Goal: Task Accomplishment & Management: Complete application form

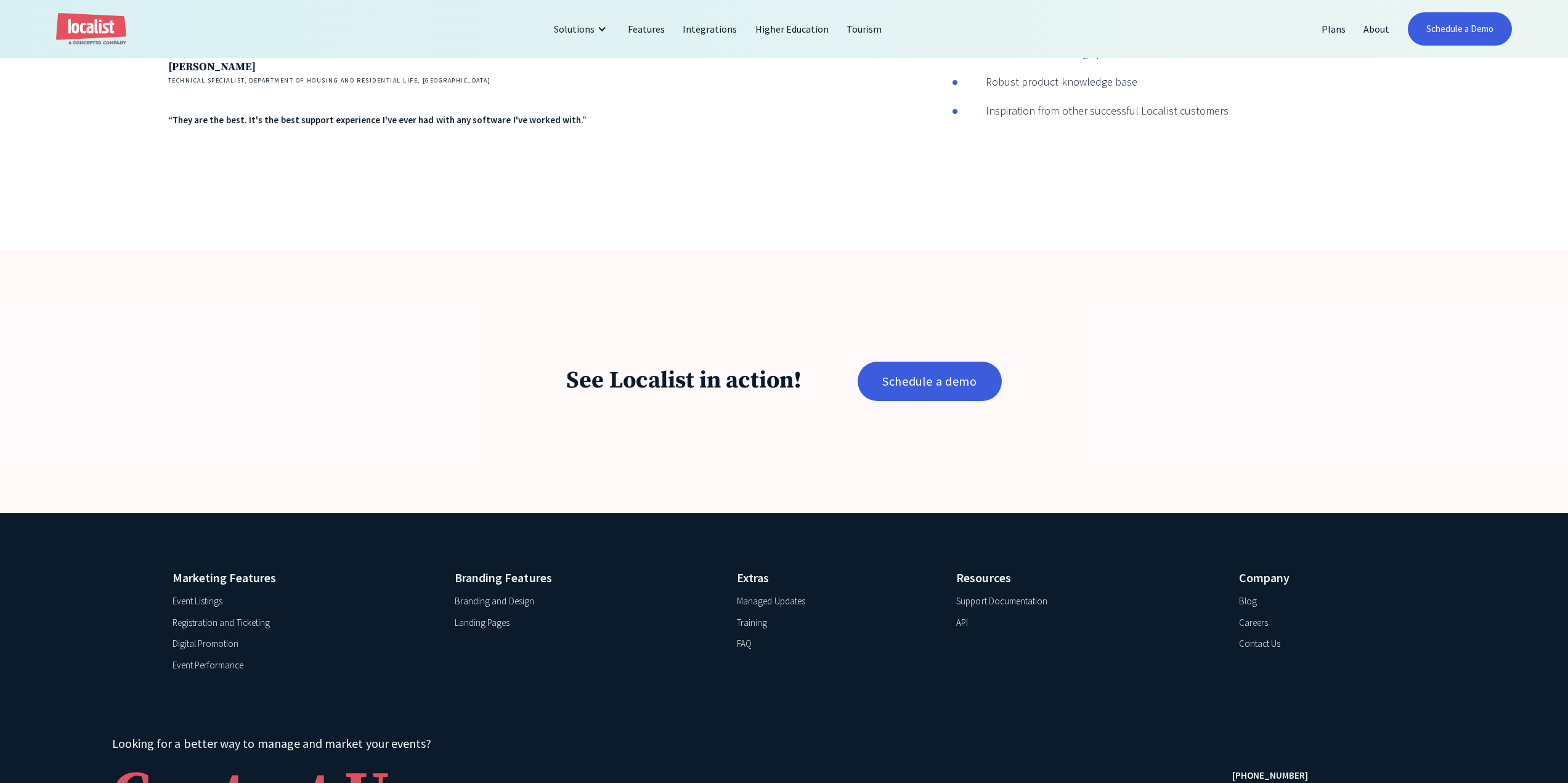
scroll to position [2980, 0]
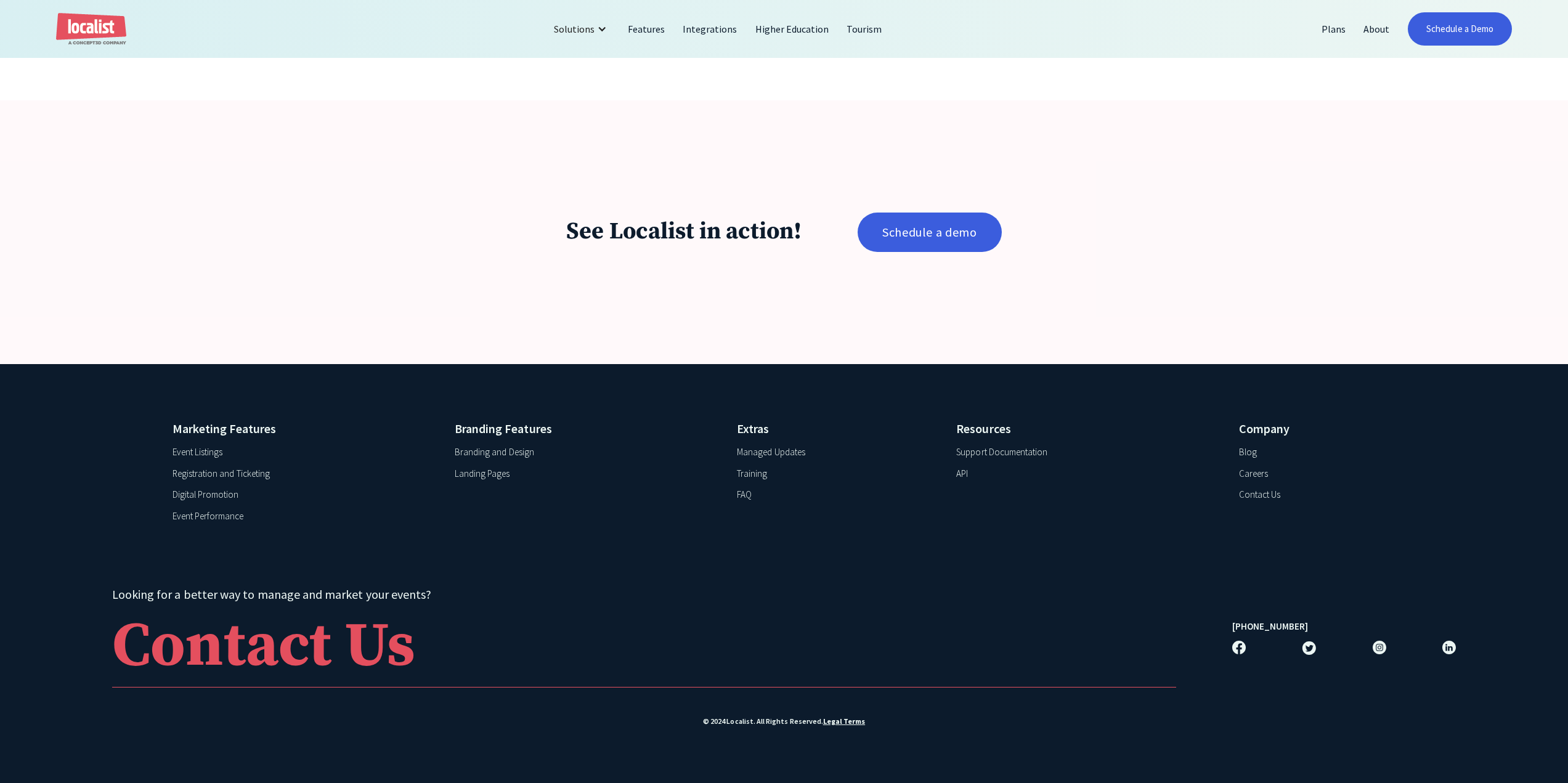
click at [1270, 495] on div "Contact Us" at bounding box center [1259, 494] width 41 height 14
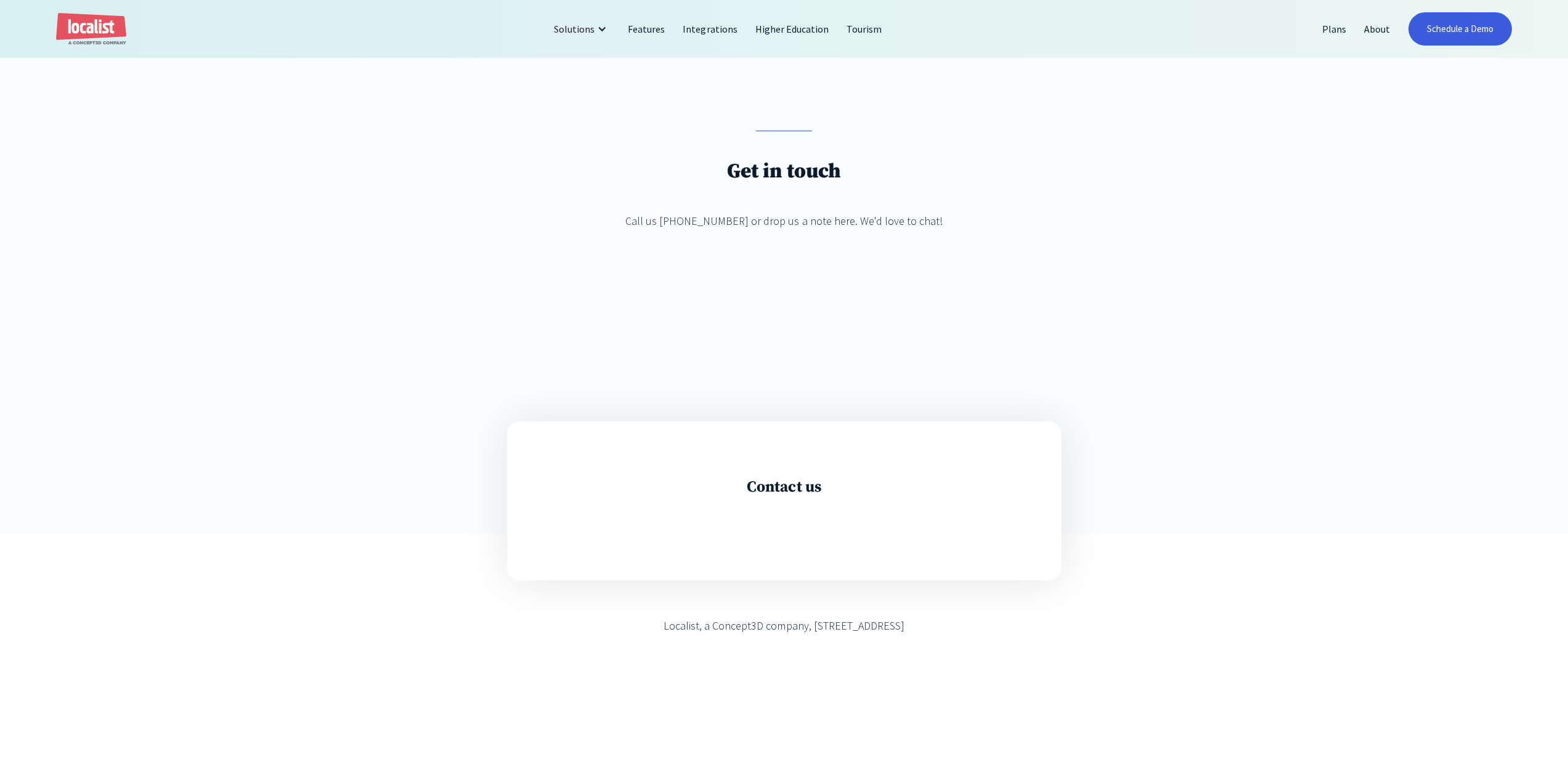
scroll to position [185, 0]
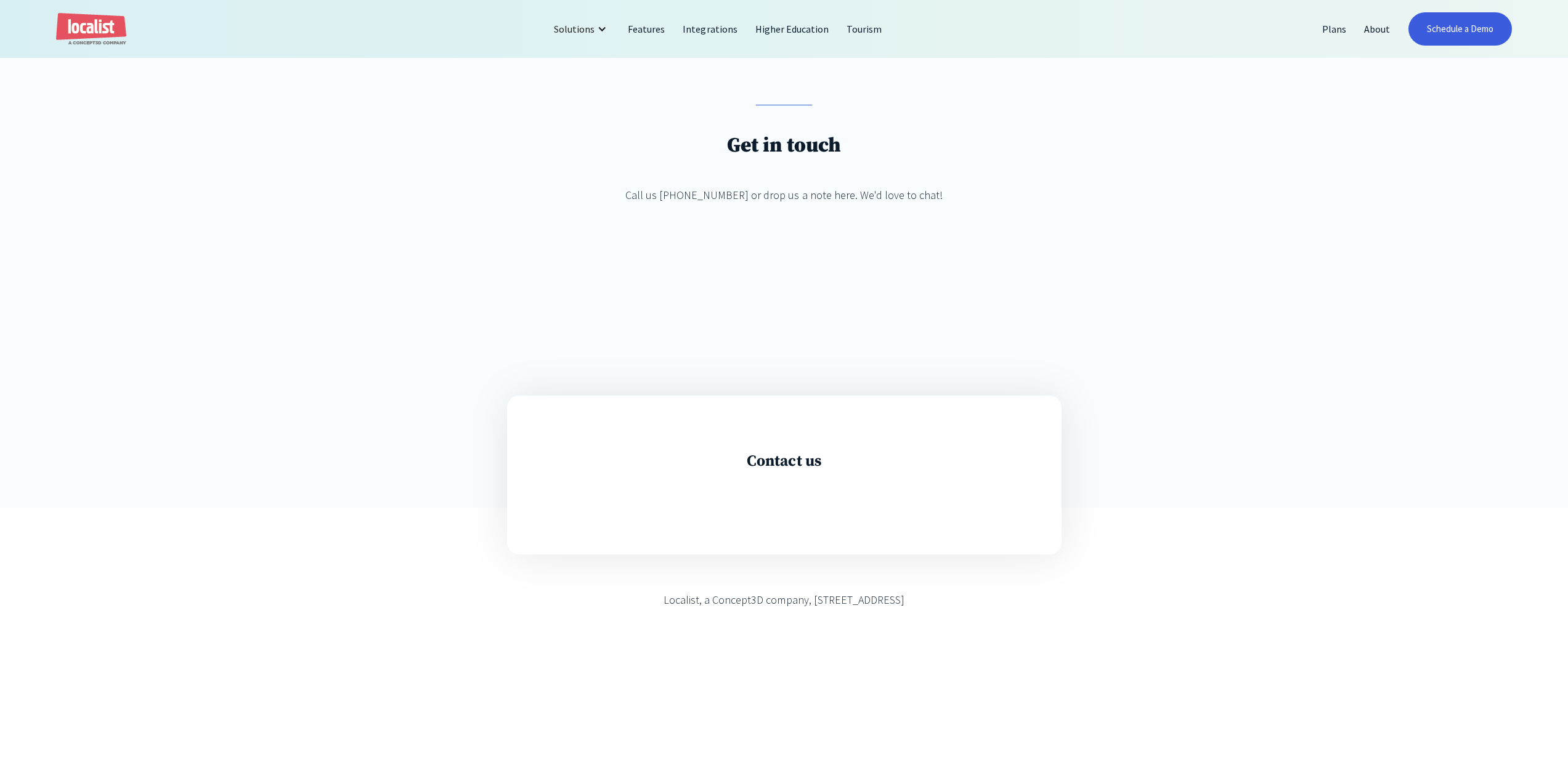
click at [779, 453] on div "Contact us" at bounding box center [784, 475] width 555 height 159
click at [775, 473] on div "Contact us" at bounding box center [784, 475] width 555 height 159
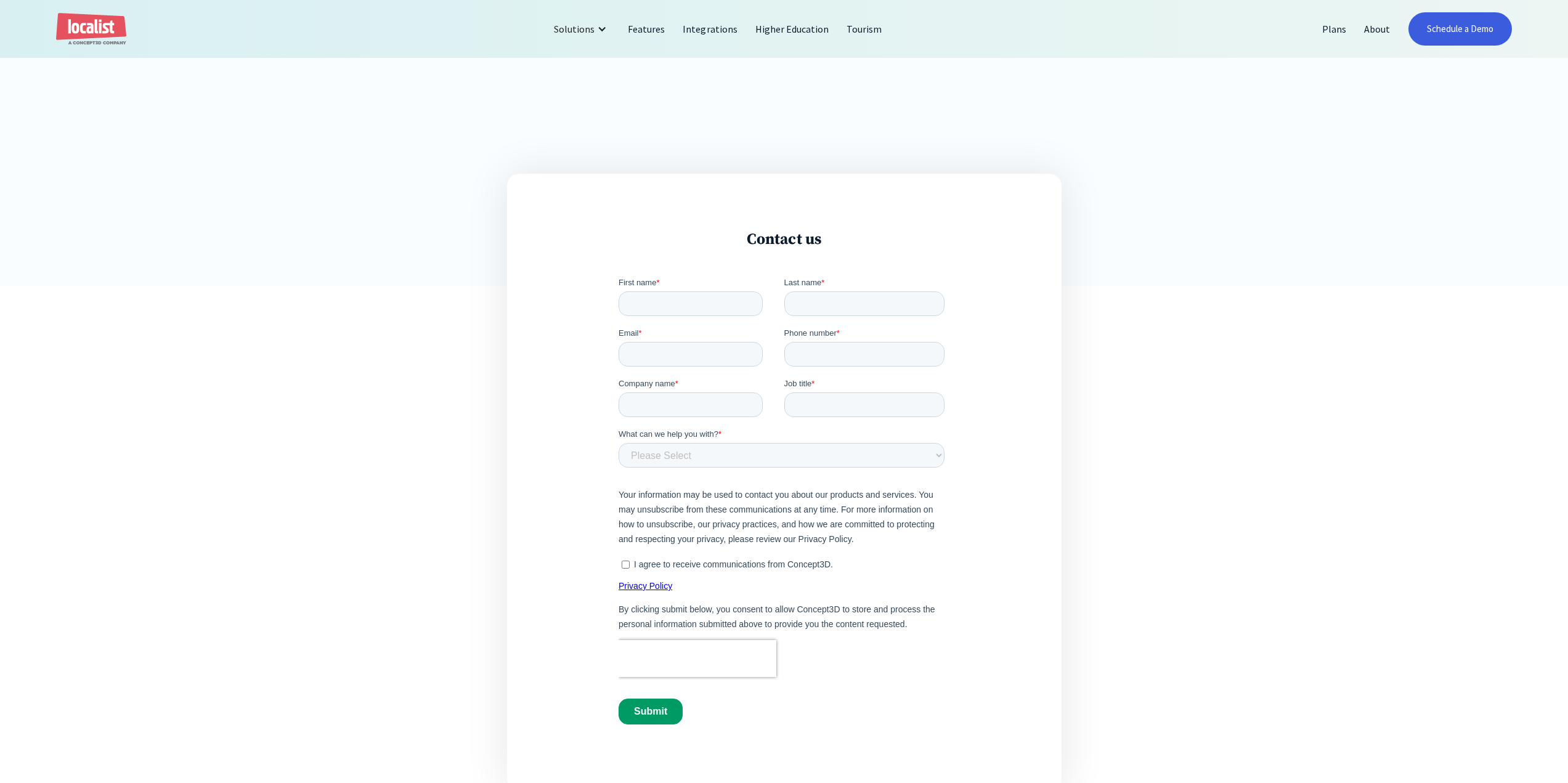
scroll to position [370, 0]
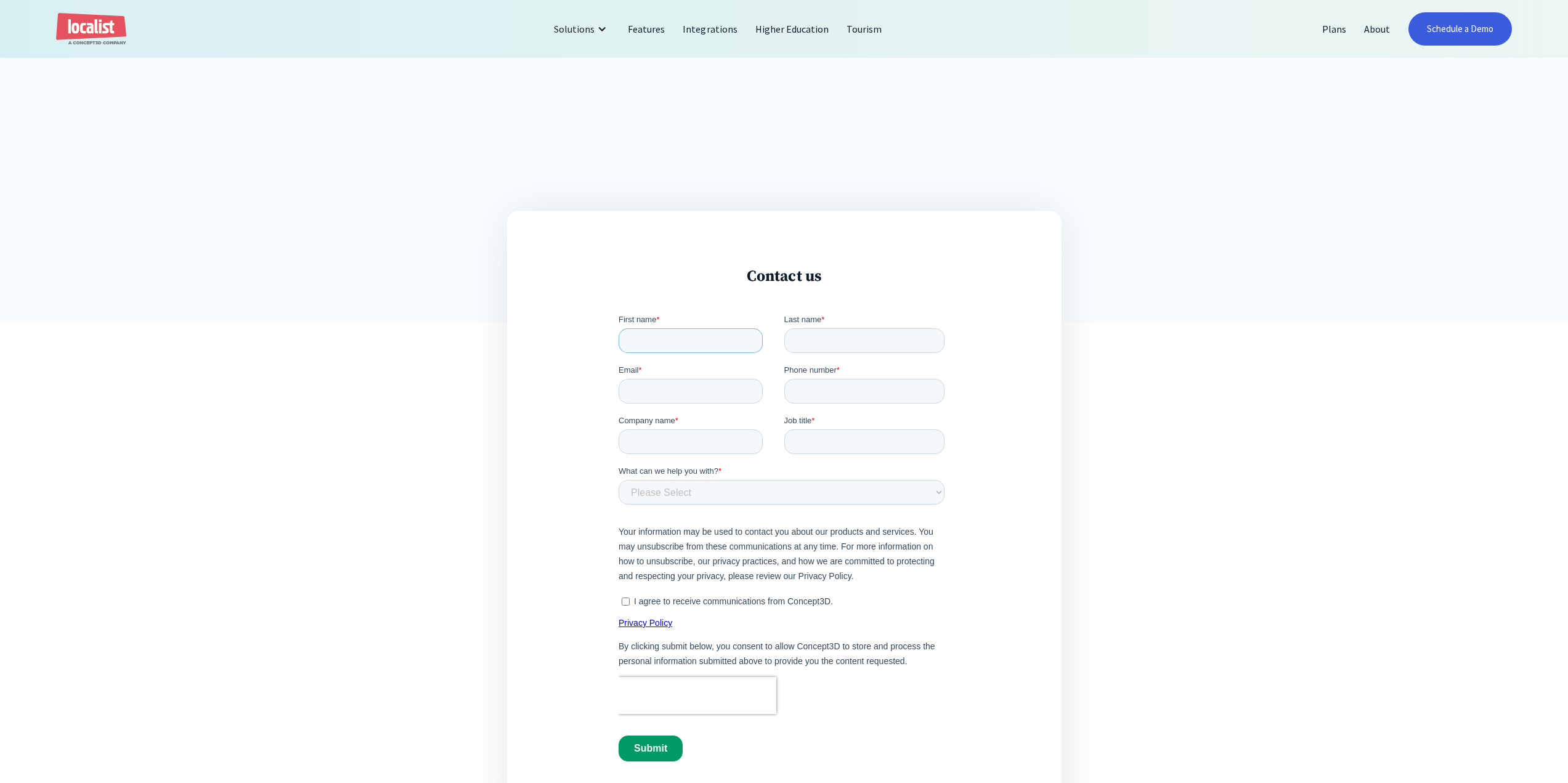
click at [668, 344] on input "First name *" at bounding box center [690, 341] width 144 height 25
type input "Syed"
type input "Abdullah Shah"
type input "sshah@alfaisal.edu"
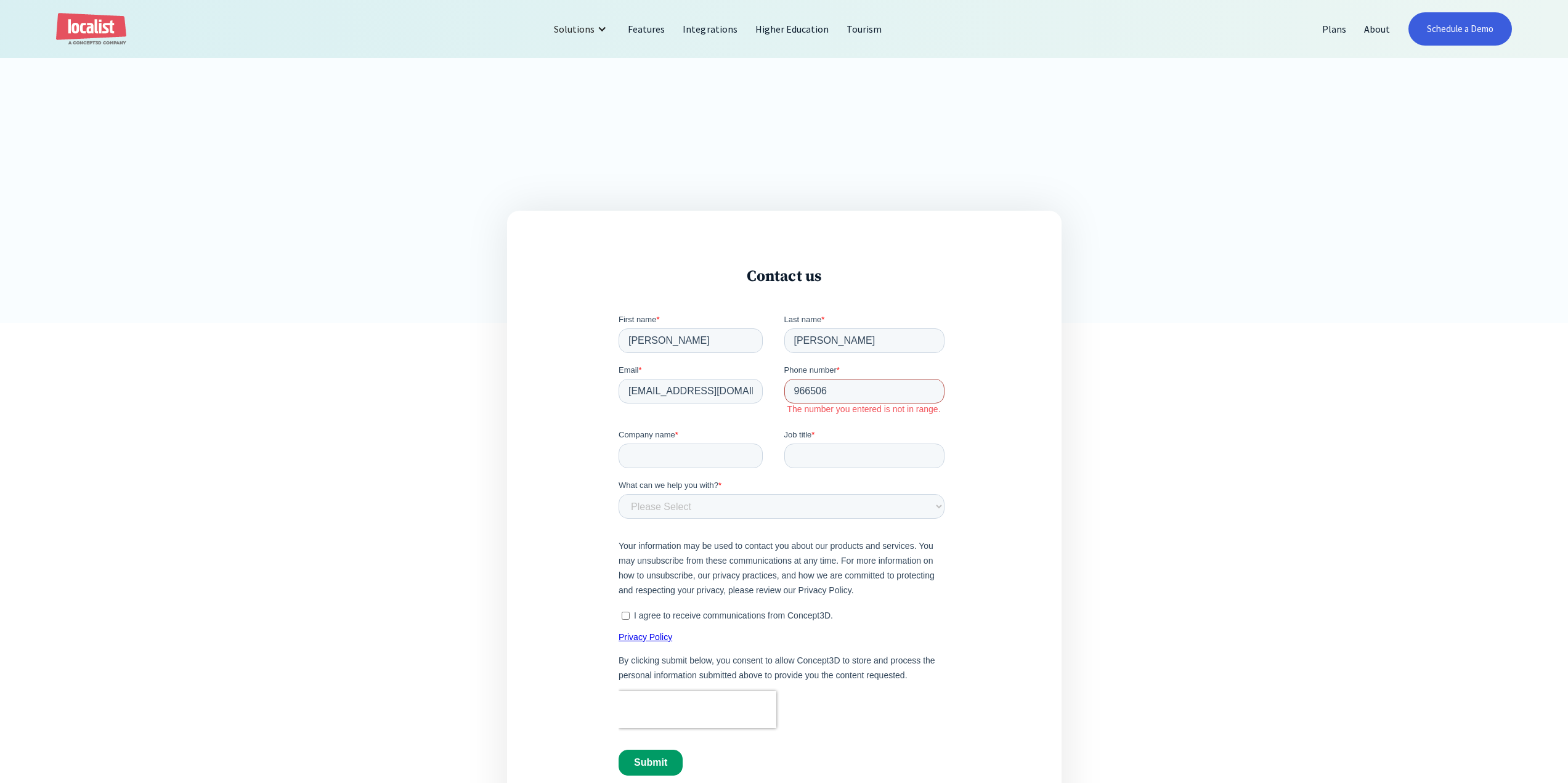
type input "966506062242"
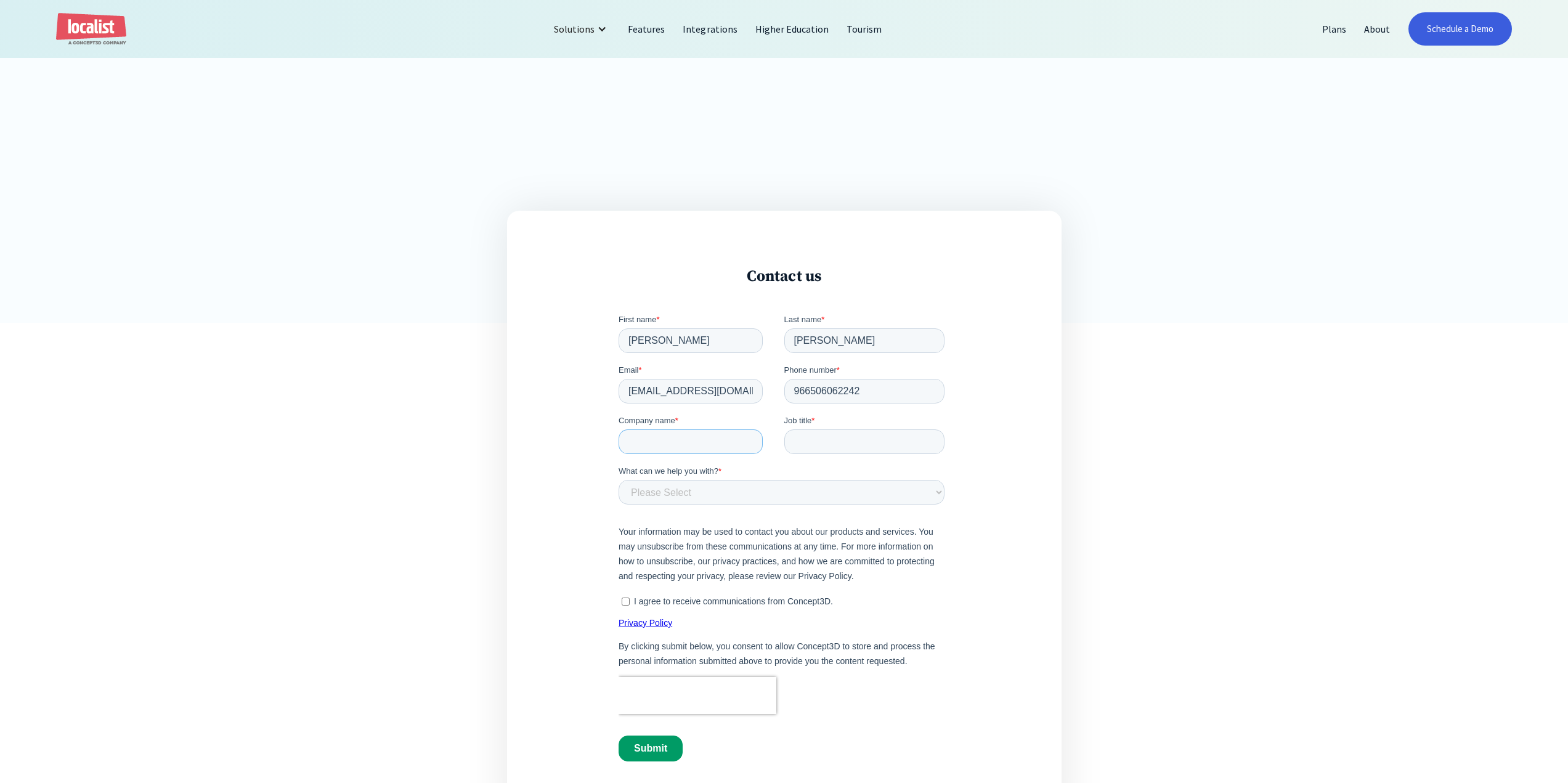
click at [711, 453] on input "Company name *" at bounding box center [690, 442] width 144 height 25
type input "Alfaisal univeristy"
click at [812, 438] on input "Job title *" at bounding box center [864, 442] width 161 height 25
type input "IT Manager"
click at [734, 503] on select "Please Select Product and Account Support Contact a Sales Team Member Partnersh…" at bounding box center [781, 492] width 326 height 25
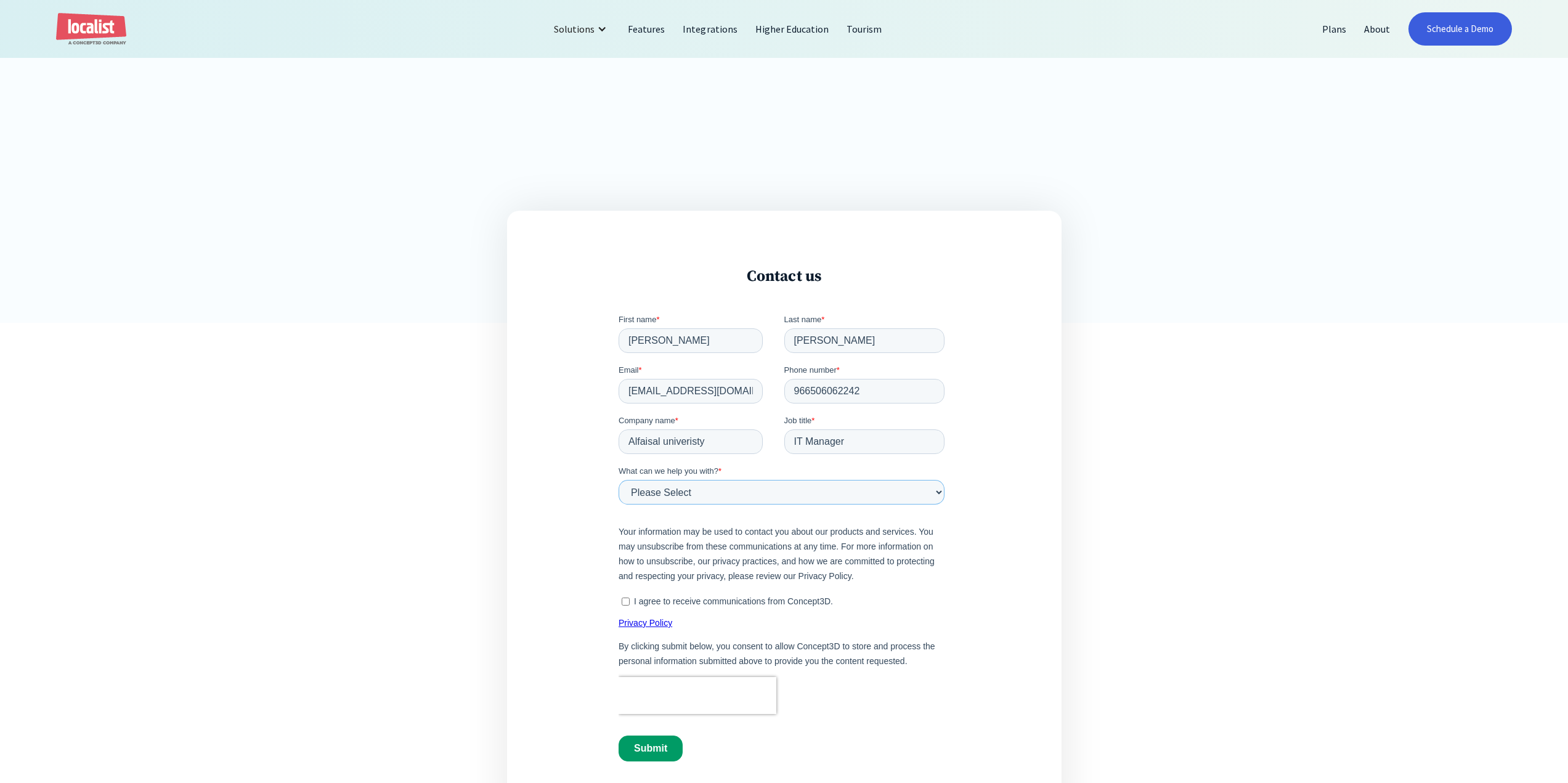
select select "Sales"
click at [619, 480] on select "Please Select Product and Account Support Contact a Sales Team Member Partnersh…" at bounding box center [781, 492] width 326 height 25
click at [621, 598] on input "I agree to receive communications from Concept3D." at bounding box center [625, 601] width 8 height 8
checkbox input "true"
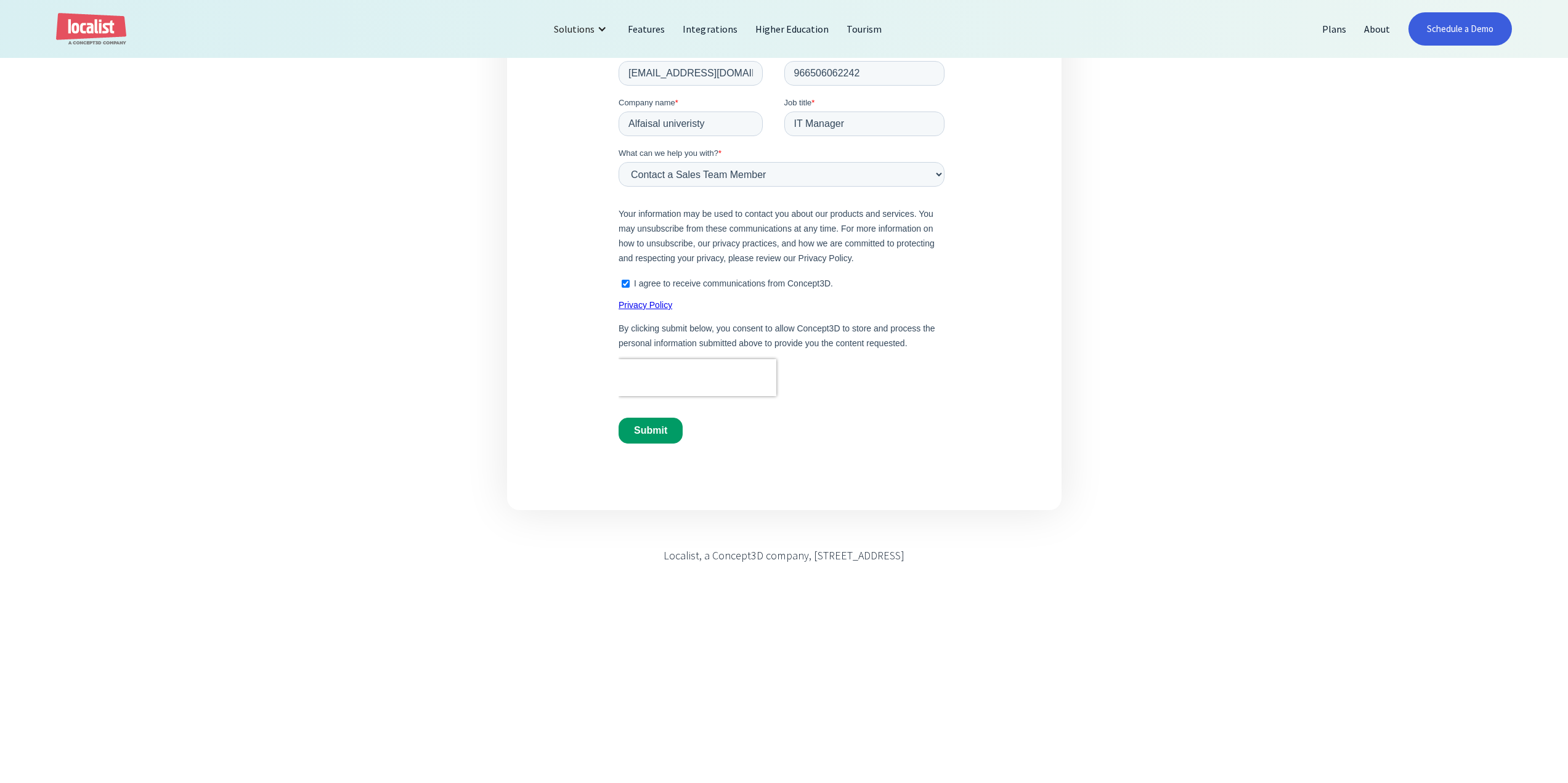
scroll to position [693, 0]
click at [651, 424] on input "Submit" at bounding box center [650, 425] width 64 height 26
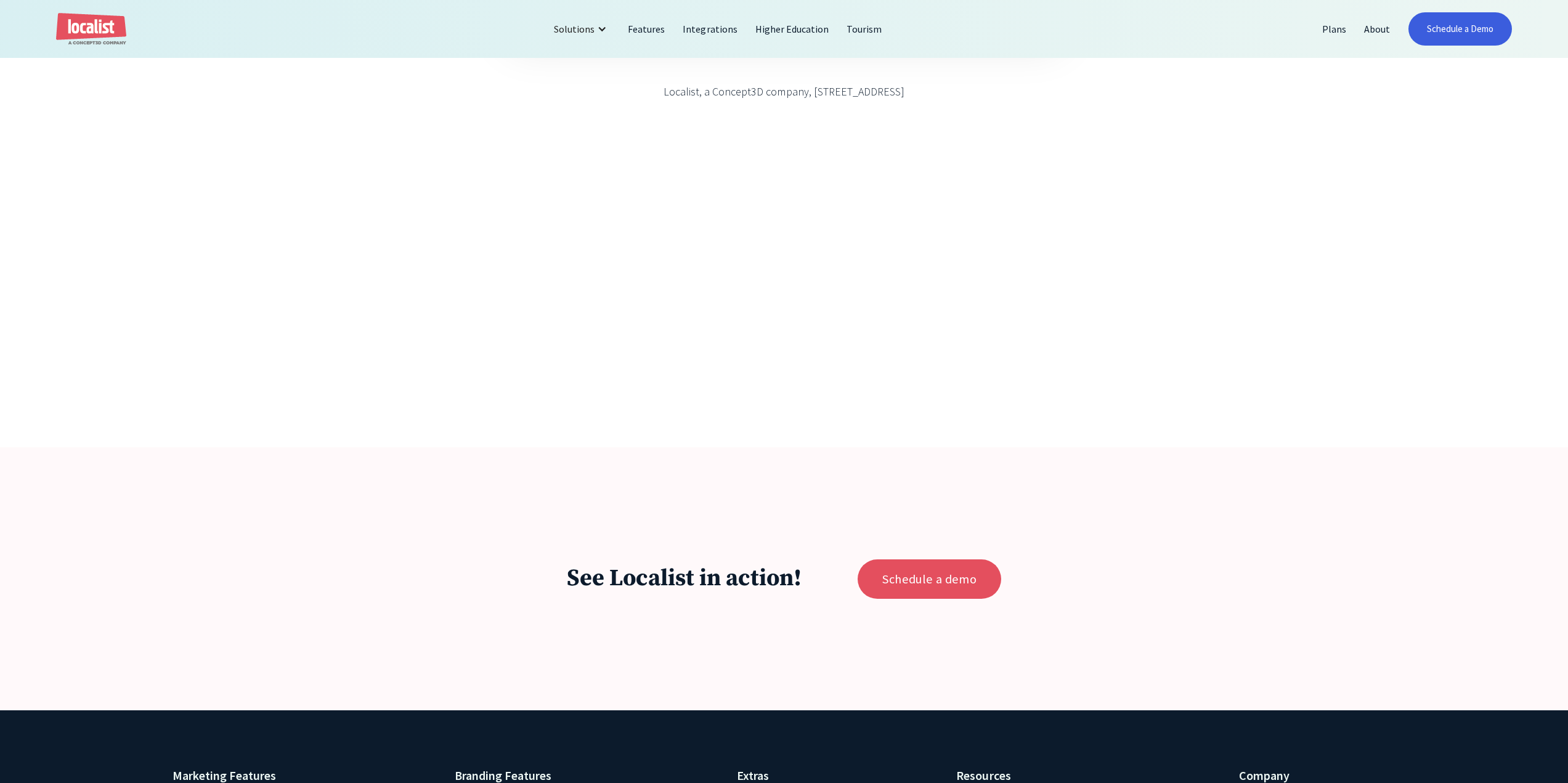
scroll to position [0, 0]
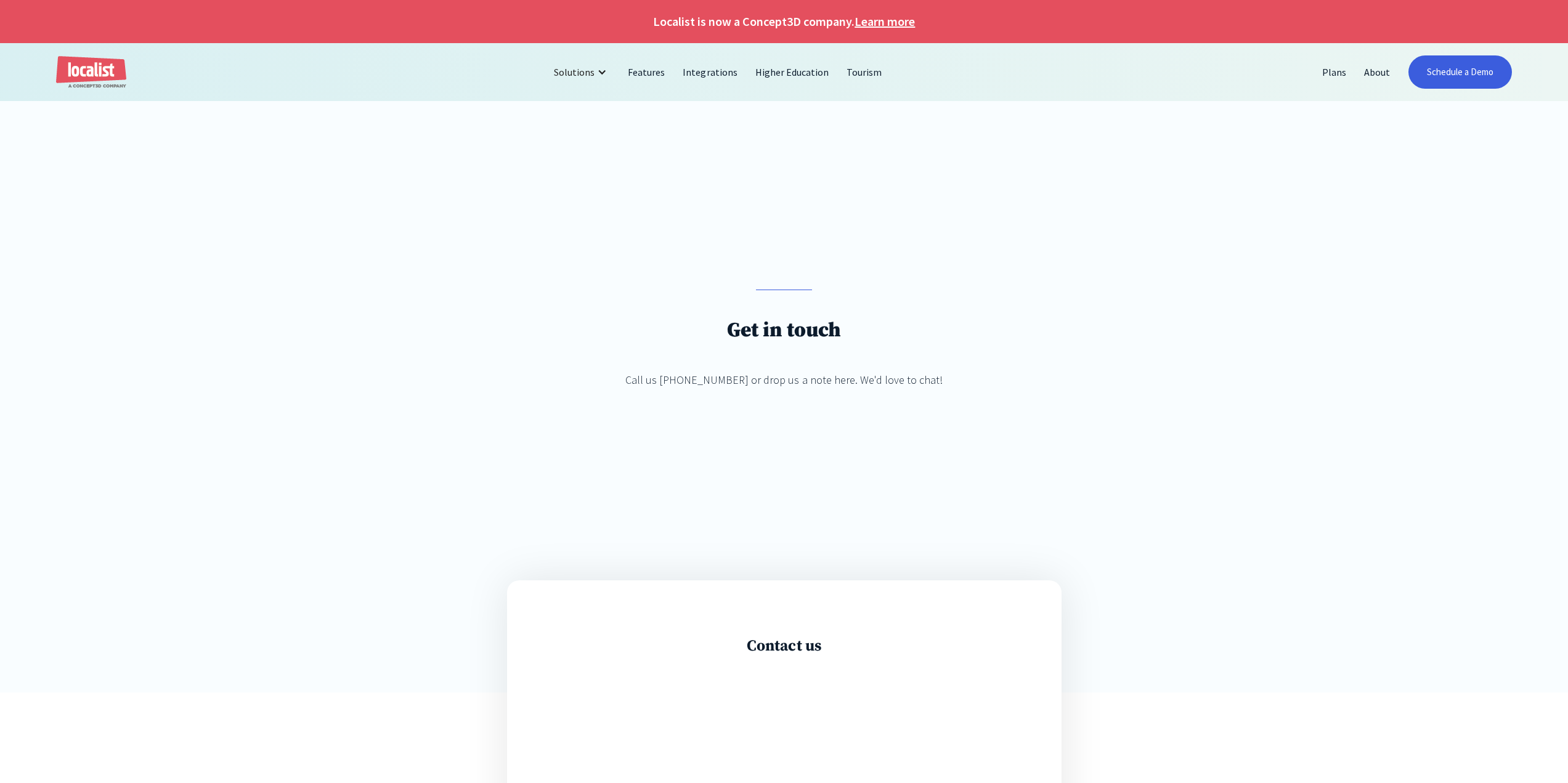
select select "Sales"
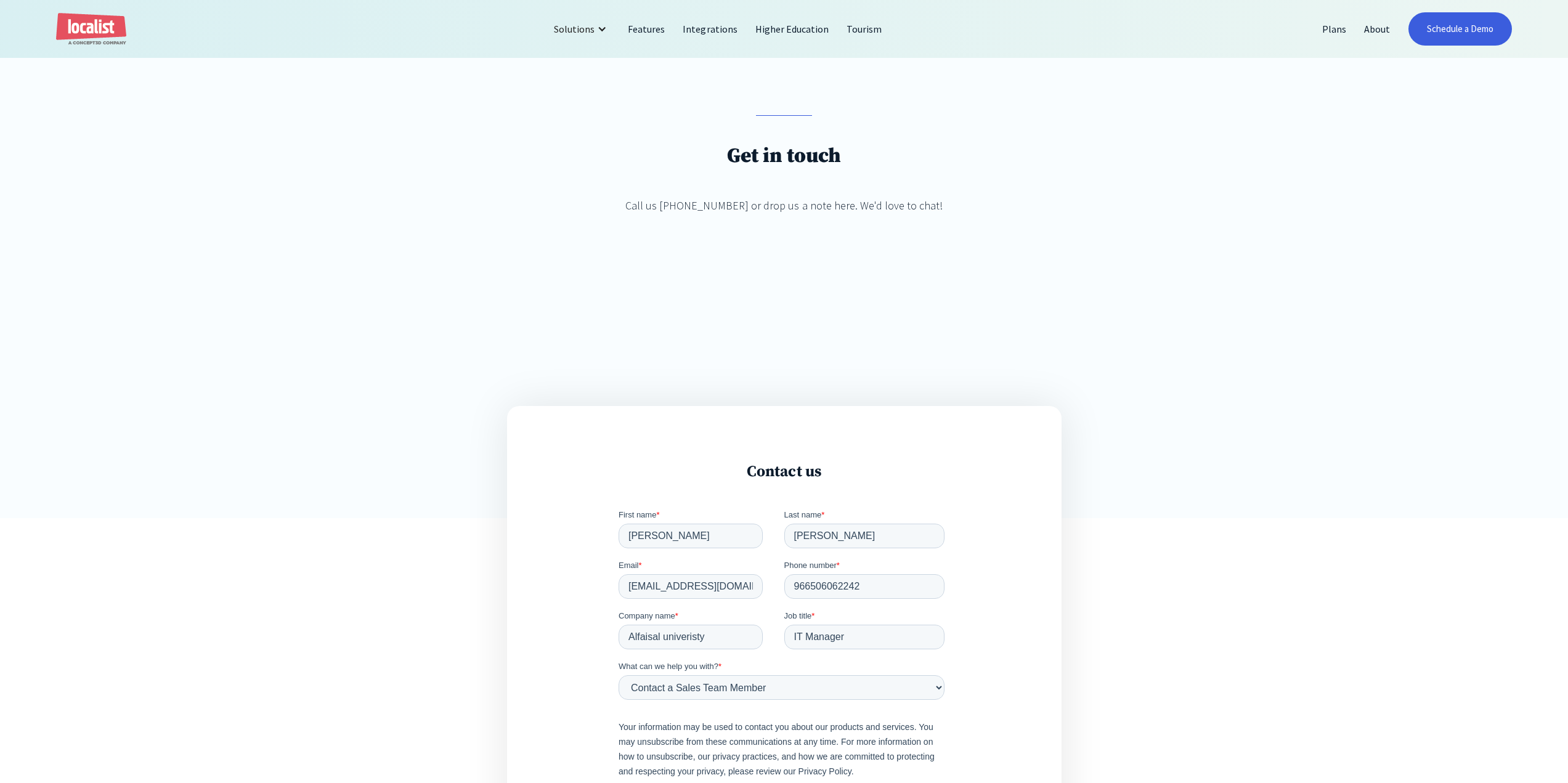
scroll to position [169, 0]
click at [798, 29] on link "Higher Education" at bounding box center [792, 29] width 91 height 30
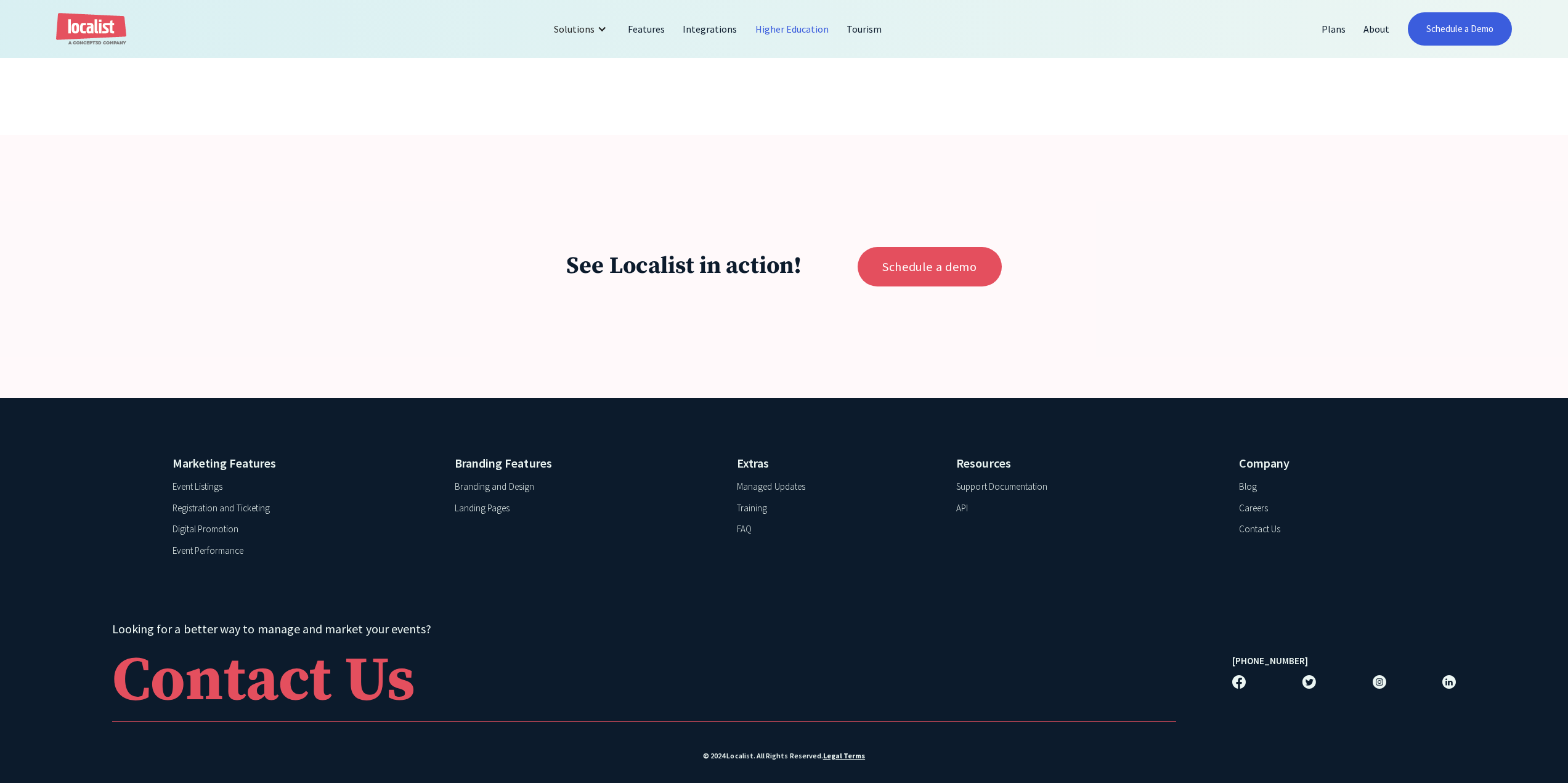
scroll to position [3763, 0]
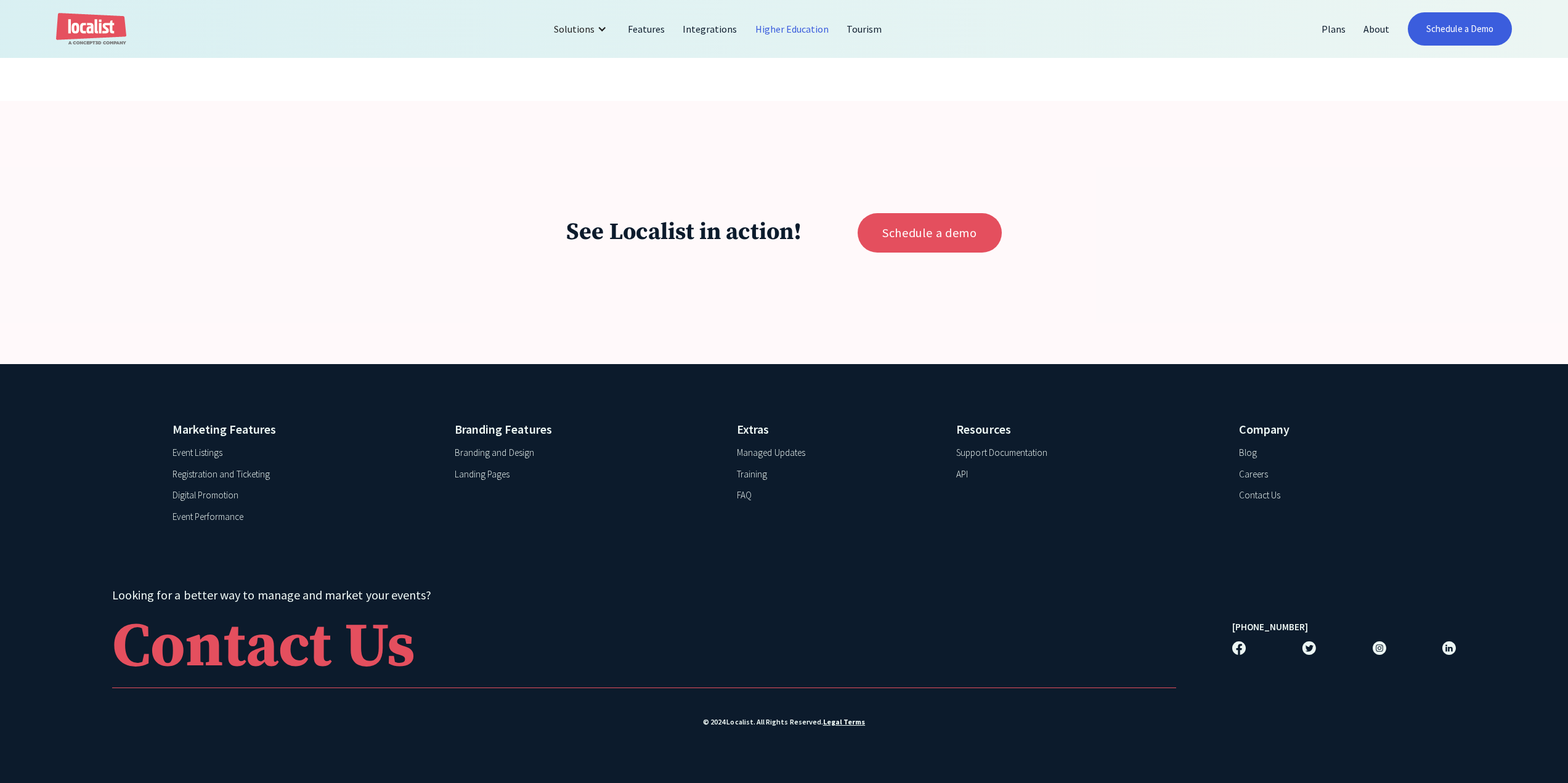
click at [1251, 495] on div "Contact Us" at bounding box center [1259, 495] width 41 height 14
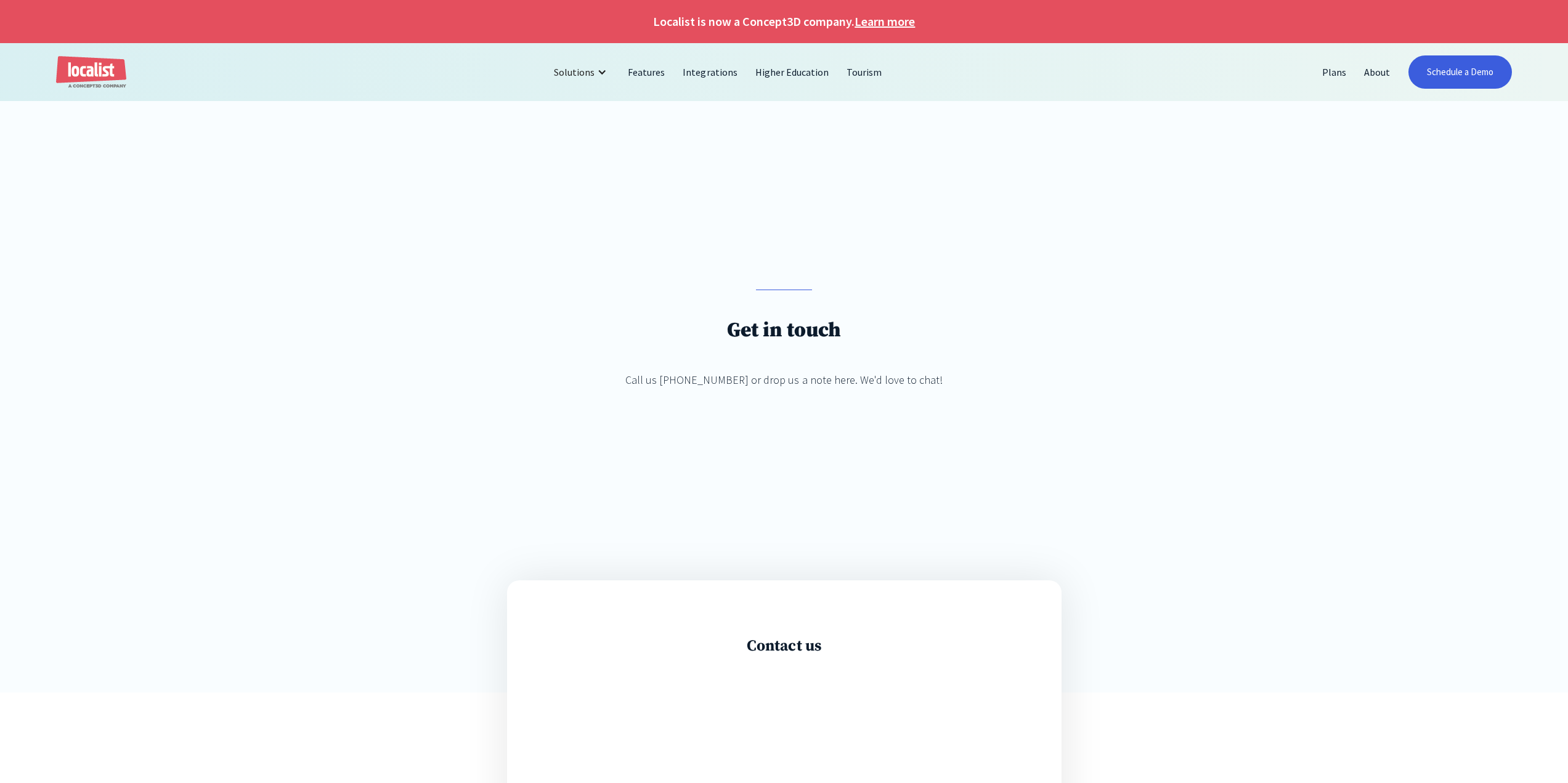
select select "Sales"
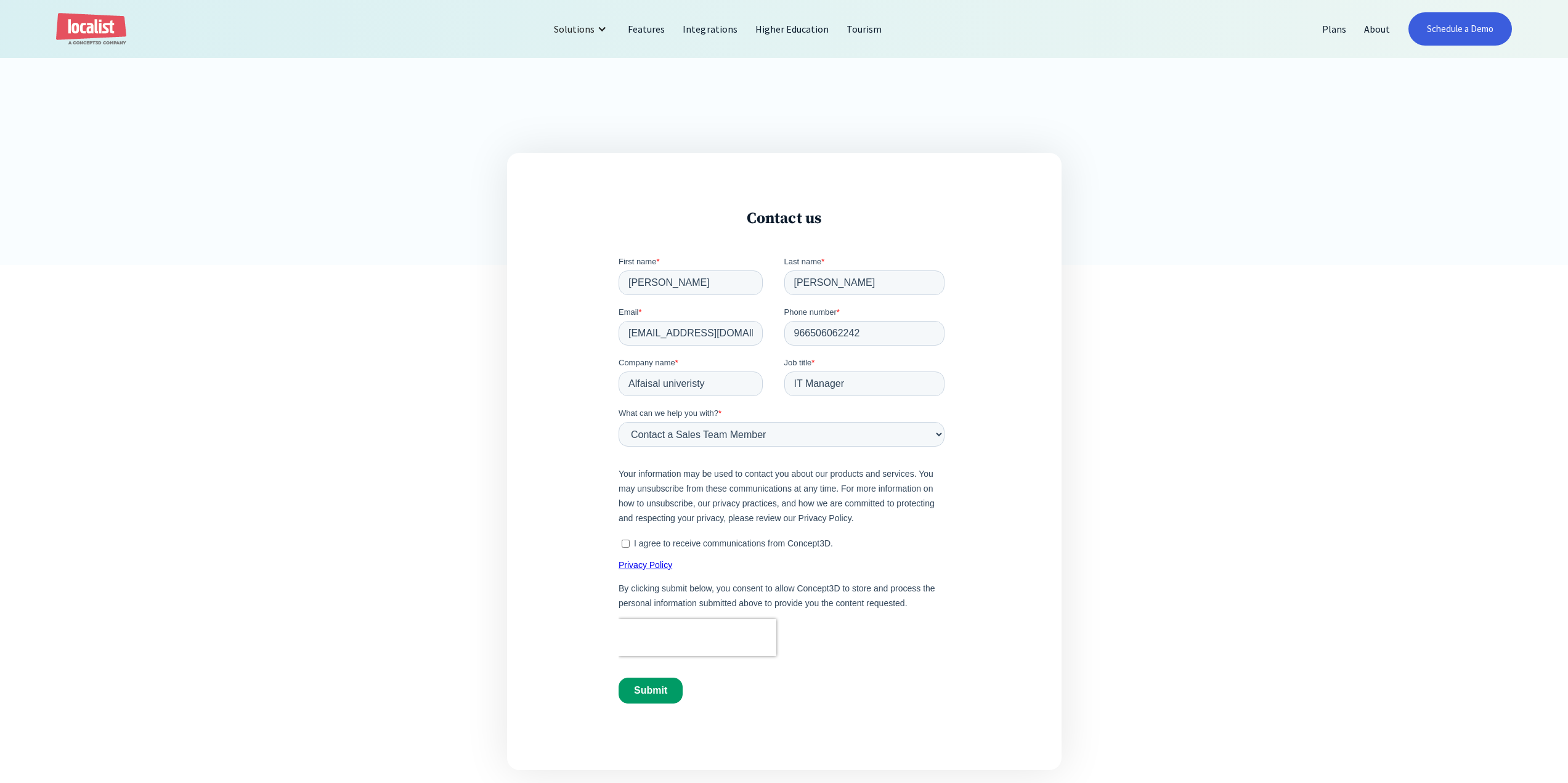
scroll to position [616, 0]
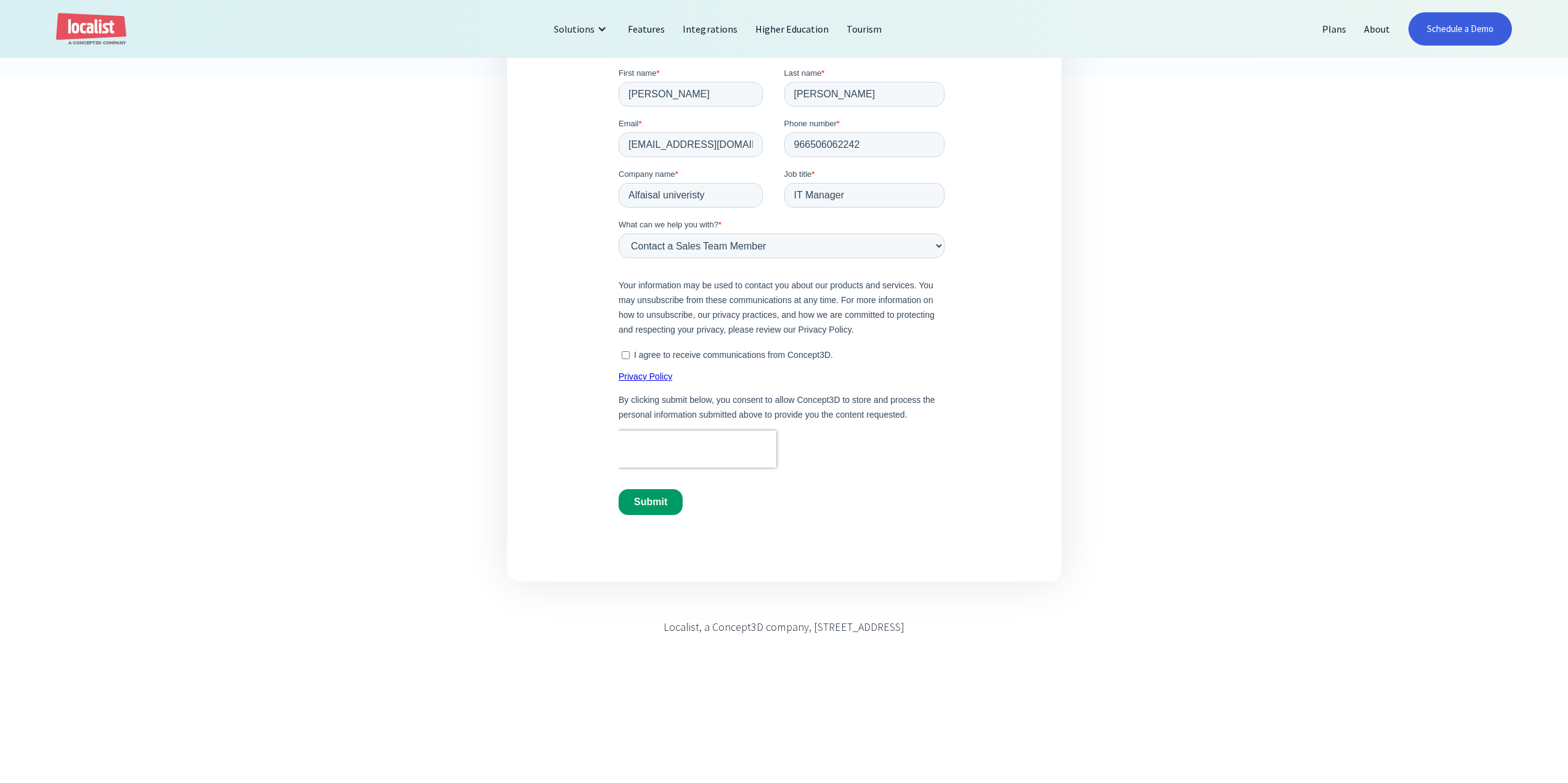
click at [105, 33] on img "home" at bounding box center [91, 30] width 70 height 33
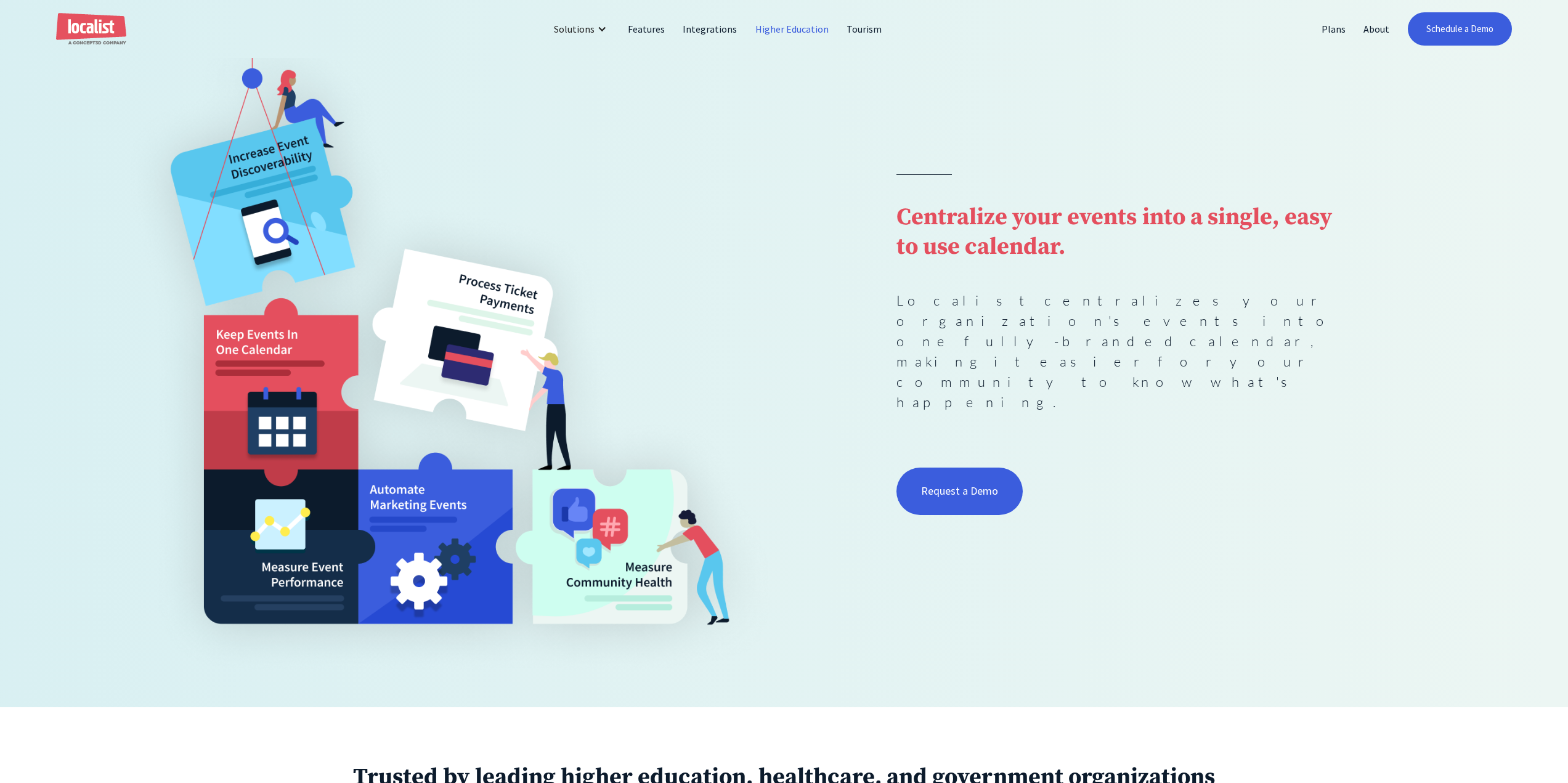
scroll to position [169, 0]
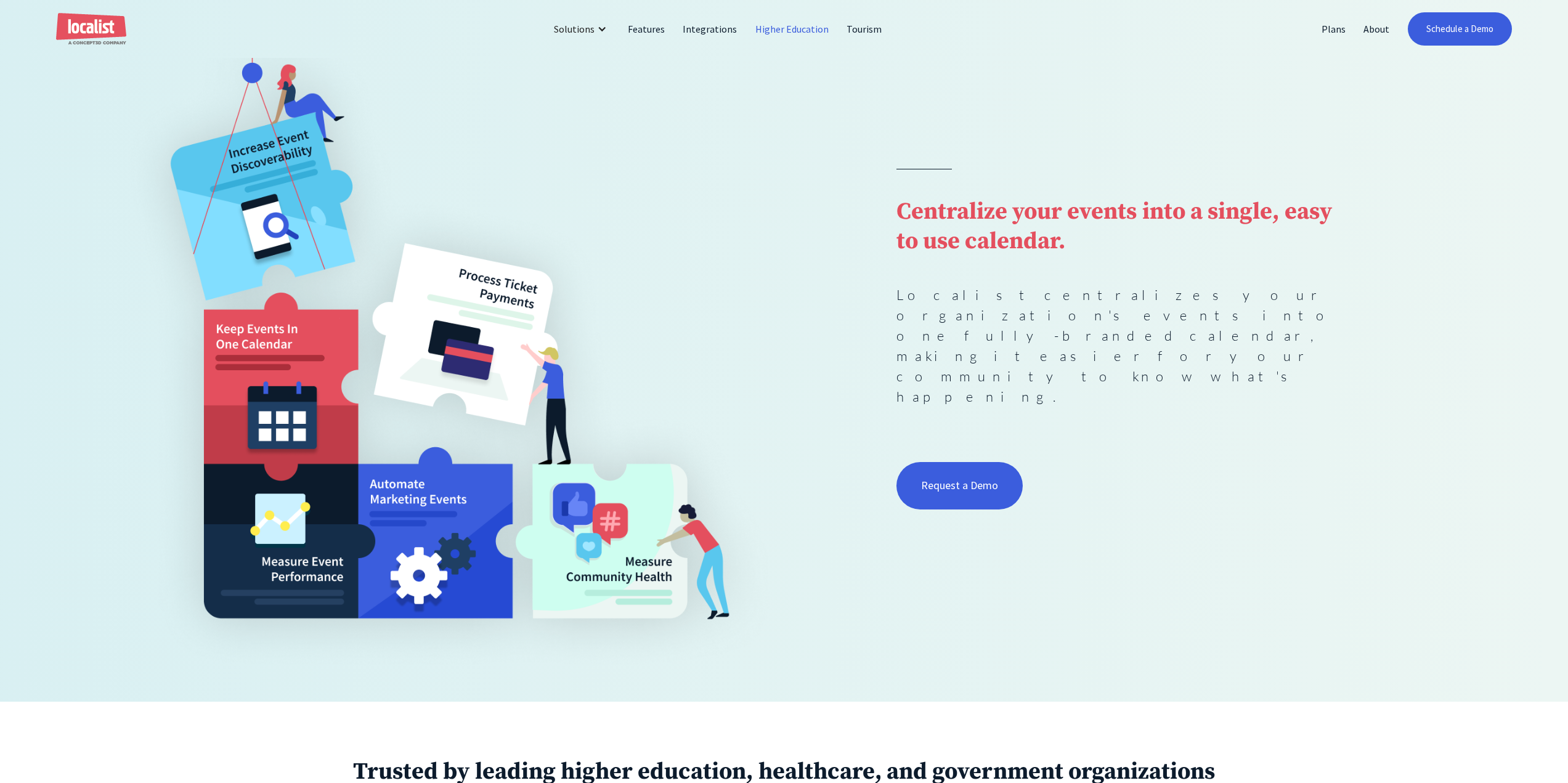
click at [784, 31] on link "Higher Education" at bounding box center [793, 29] width 92 height 30
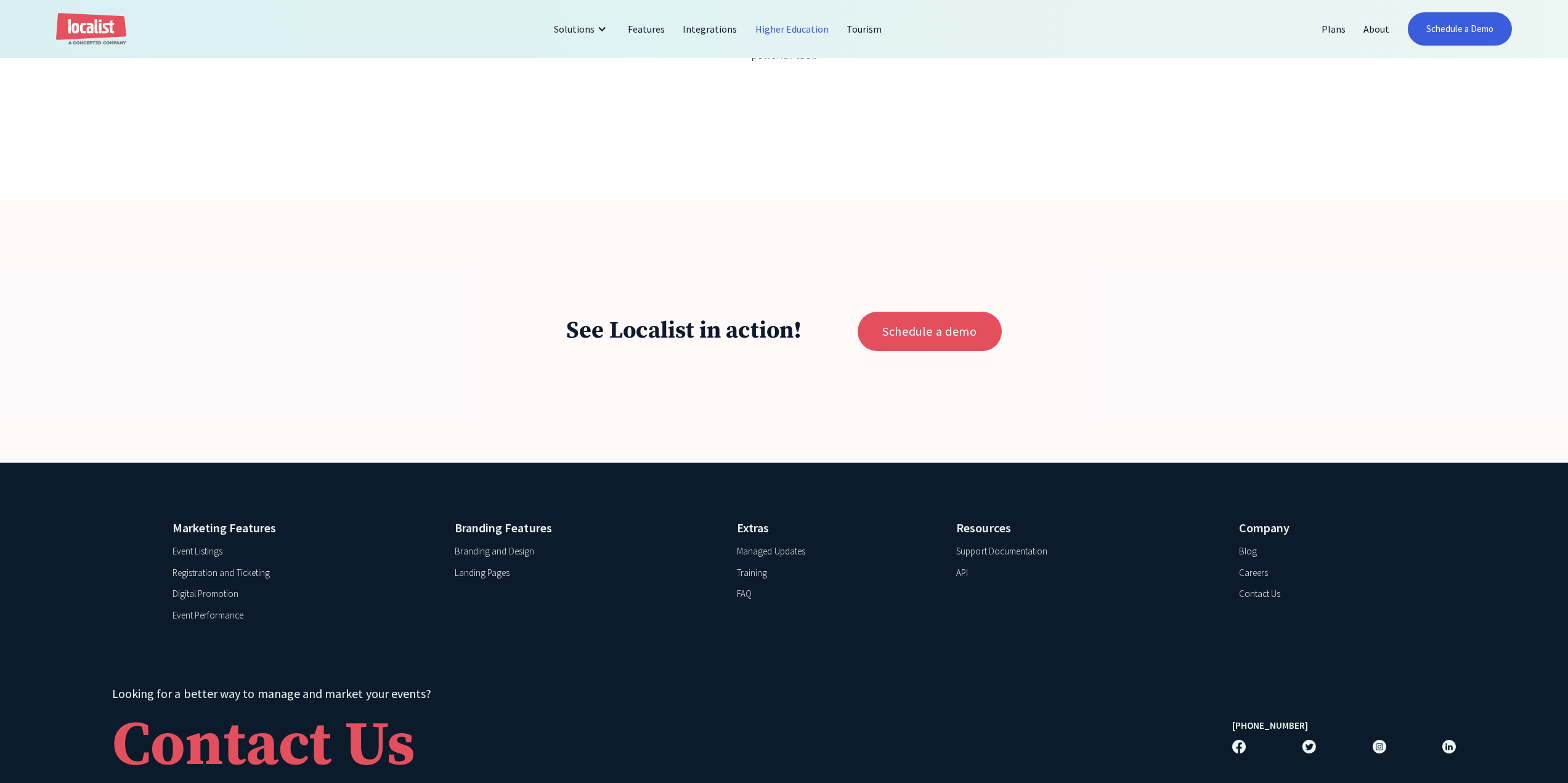
scroll to position [3470, 0]
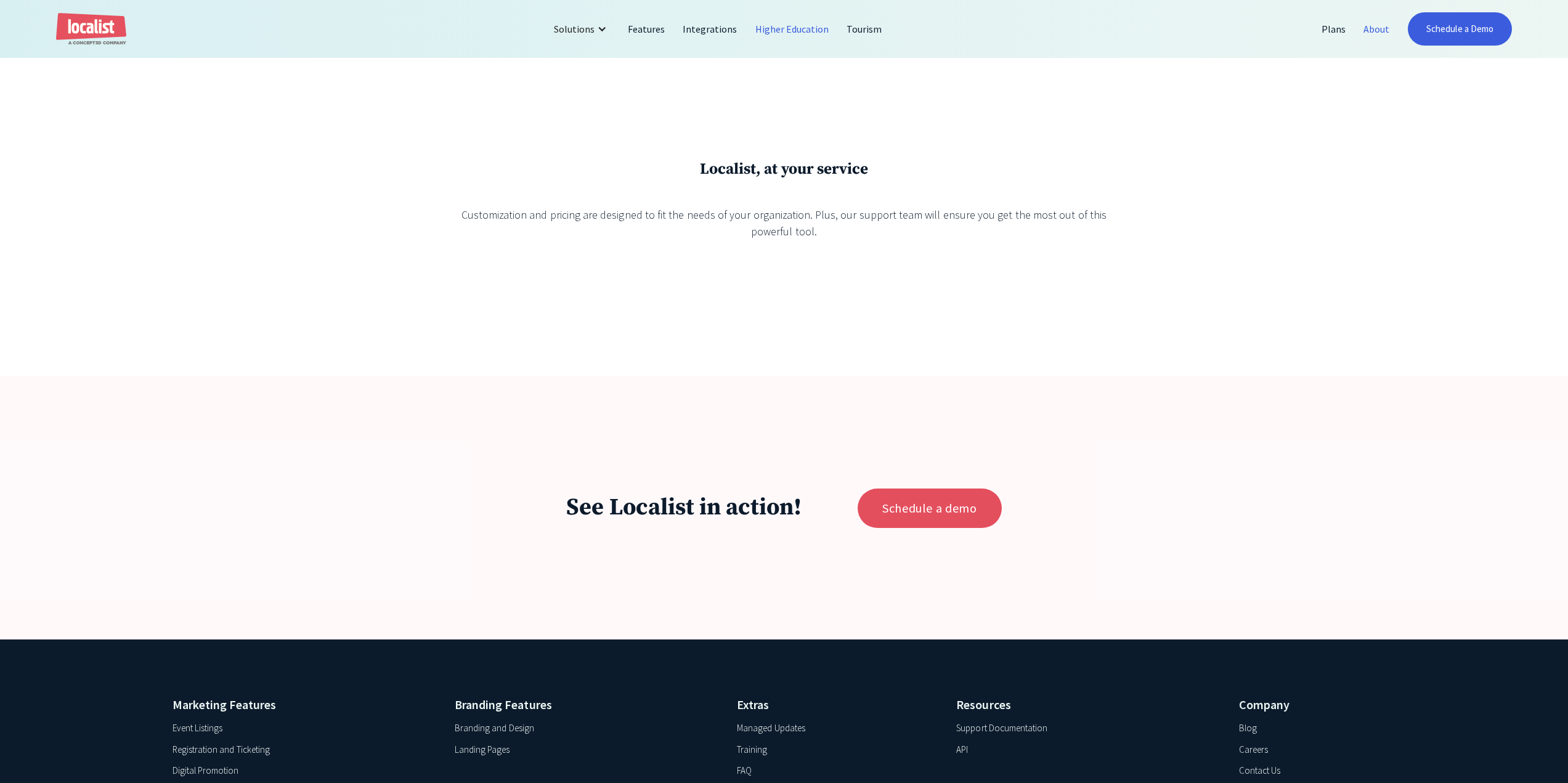
click at [1381, 24] on link "About" at bounding box center [1377, 29] width 44 height 30
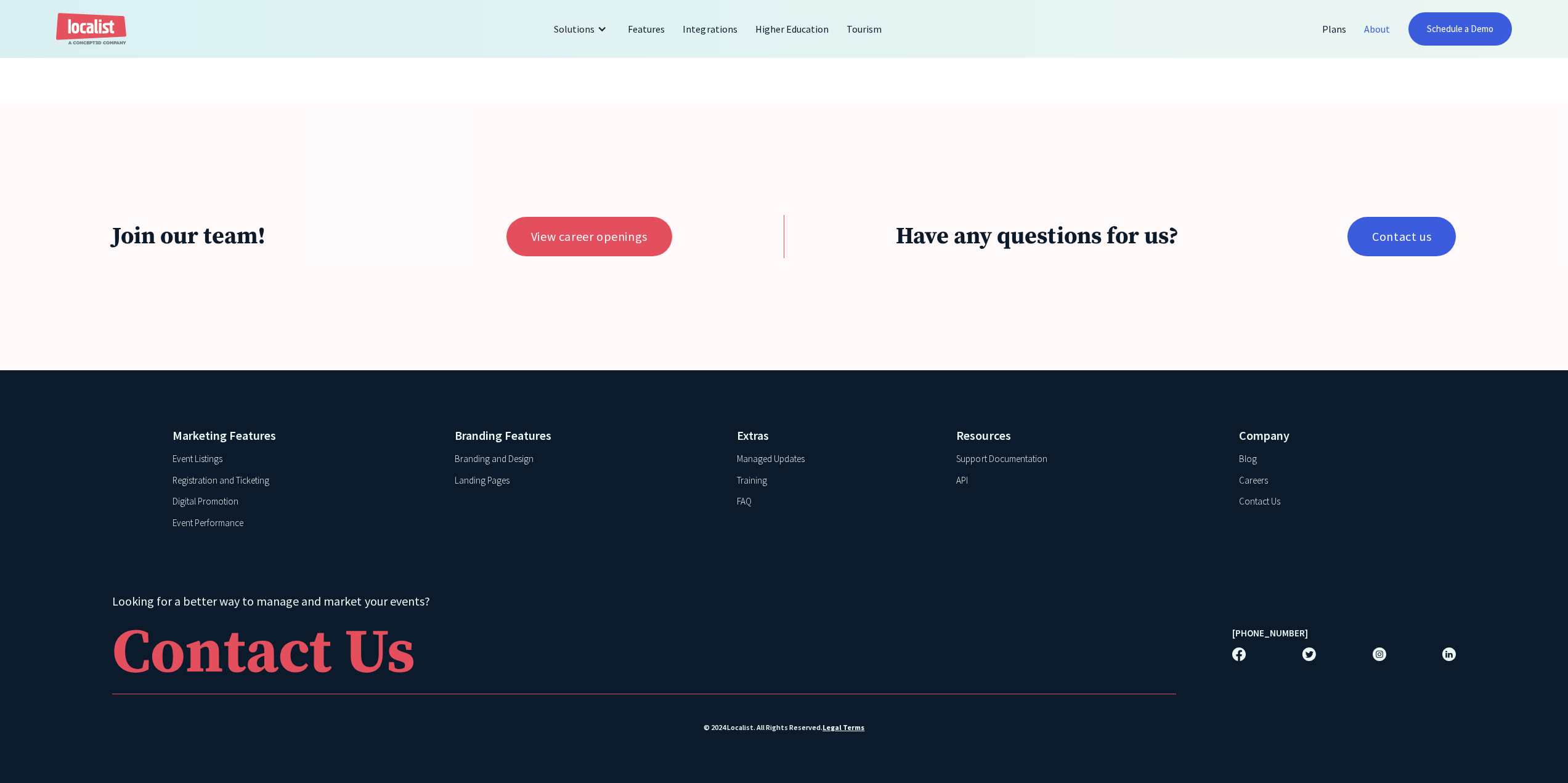
scroll to position [3197, 0]
